Goal: Navigation & Orientation: Understand site structure

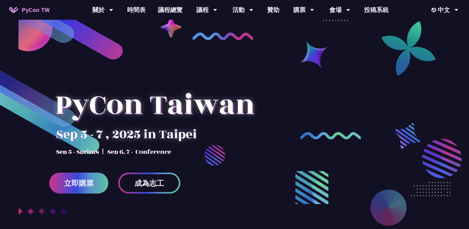
drag, startPoint x: 286, startPoint y: 144, endPoint x: 276, endPoint y: 135, distance: 13.3
click at [285, 144] on div at bounding box center [234, 152] width 469 height 231
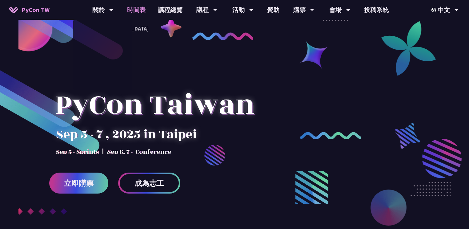
click at [134, 11] on link "時間表" at bounding box center [136, 10] width 31 height 20
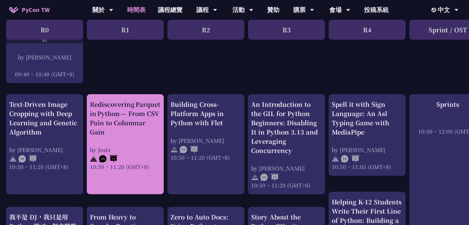
scroll to position [246, 0]
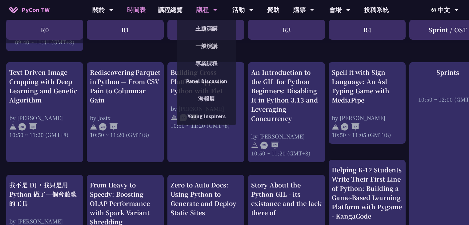
click at [214, 36] on div "主題演講" at bounding box center [206, 29] width 59 height 18
click at [113, 15] on div "議程" at bounding box center [102, 10] width 21 height 20
click at [209, 95] on link "海報展" at bounding box center [206, 98] width 59 height 14
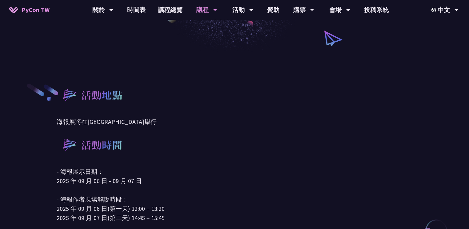
scroll to position [148, 0]
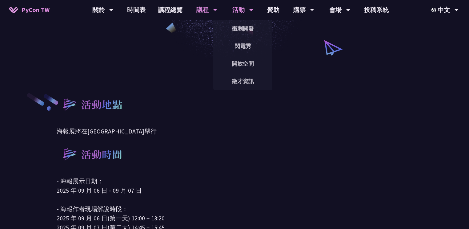
click at [113, 14] on div "活動" at bounding box center [102, 10] width 21 height 20
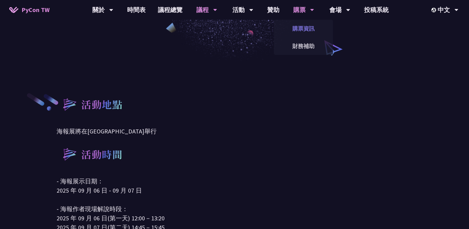
click at [308, 25] on link "購票資訊" at bounding box center [303, 28] width 59 height 14
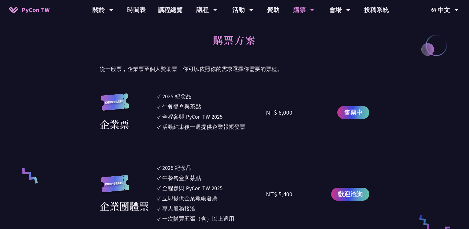
scroll to position [296, 0]
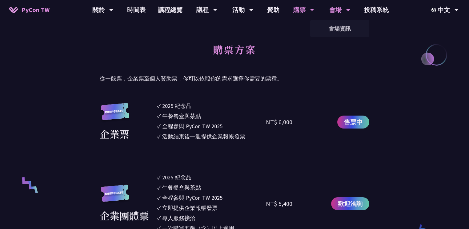
click at [113, 9] on div "會場" at bounding box center [102, 10] width 21 height 20
click at [349, 29] on link "會場資訊" at bounding box center [339, 28] width 59 height 14
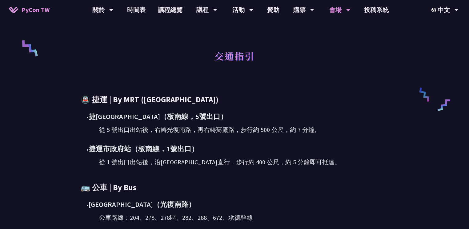
scroll to position [369, 0]
